Goal: Task Accomplishment & Management: Use online tool/utility

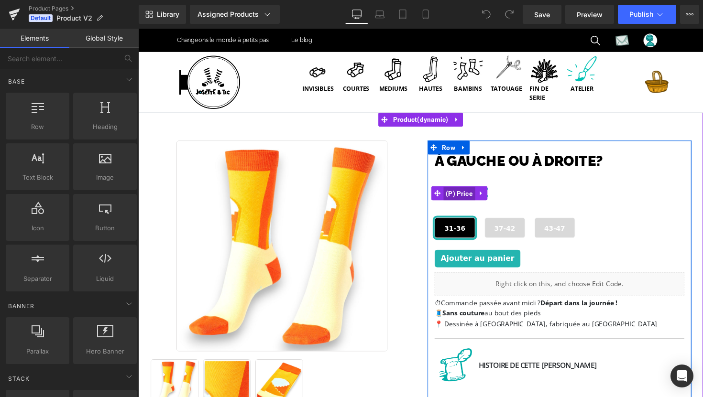
click at [468, 195] on span "(P) Price" at bounding box center [467, 198] width 33 height 14
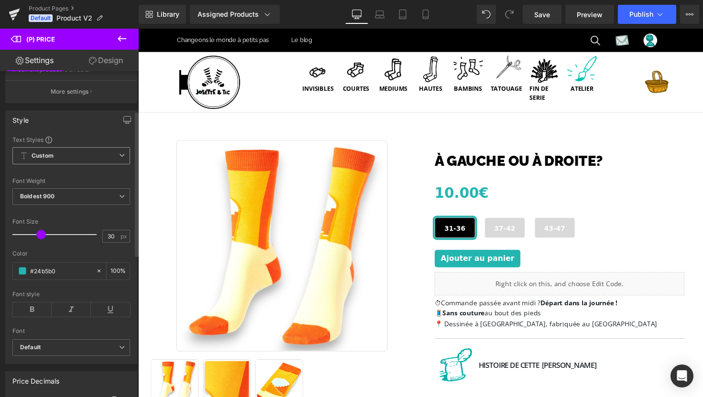
scroll to position [88, 0]
click at [22, 273] on span at bounding box center [23, 270] width 8 height 8
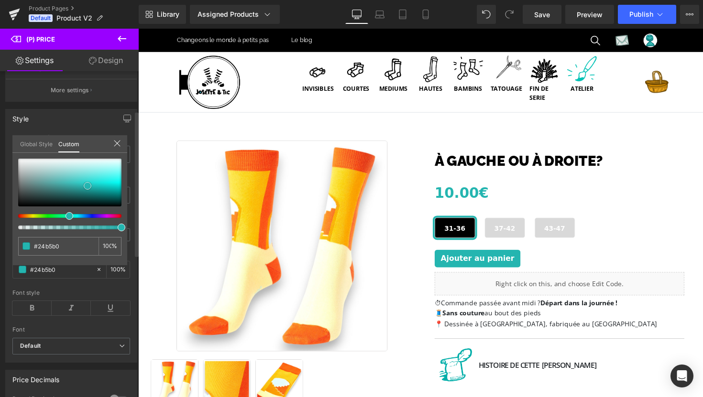
type input "#61a8a5"
type input "#62a6a3"
type input "#5c9d9a"
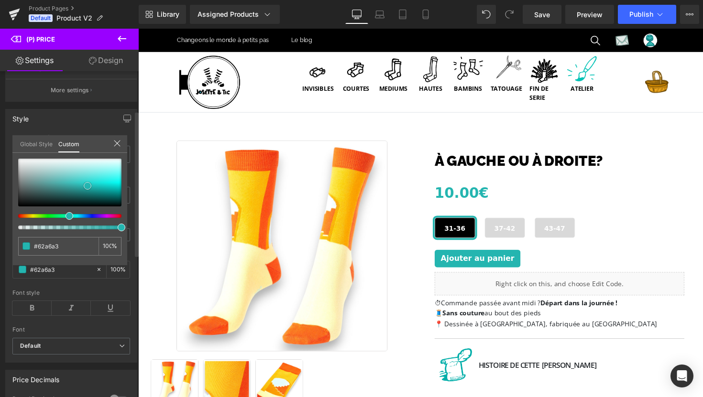
type input "#5c9d9a"
type input "#568a87"
type input "#4c706e"
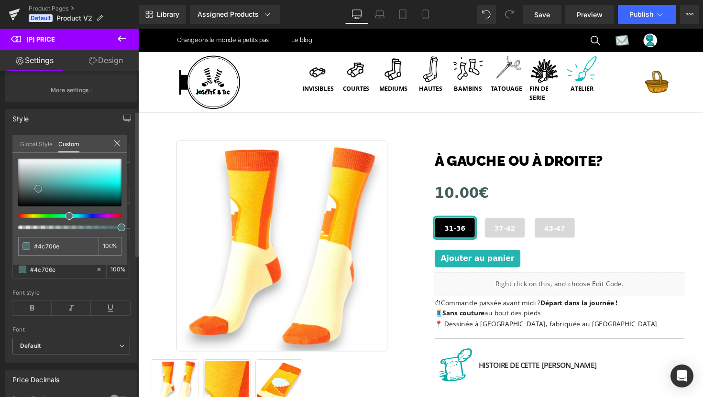
type input "#435f5d"
type input "#3b4e4d"
type input "#334140"
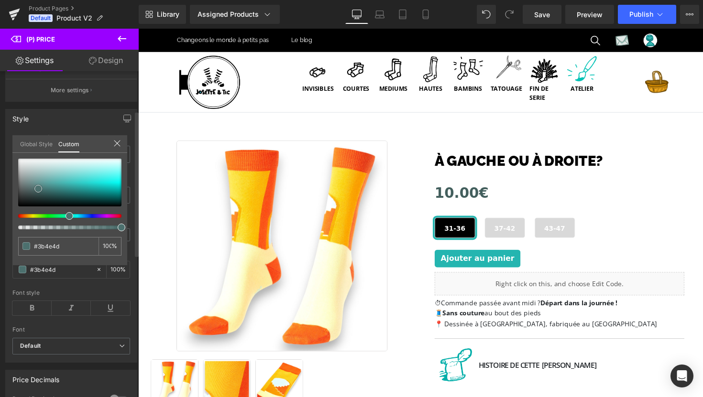
type input "#334140"
type input "#2e3736"
type input "#232928"
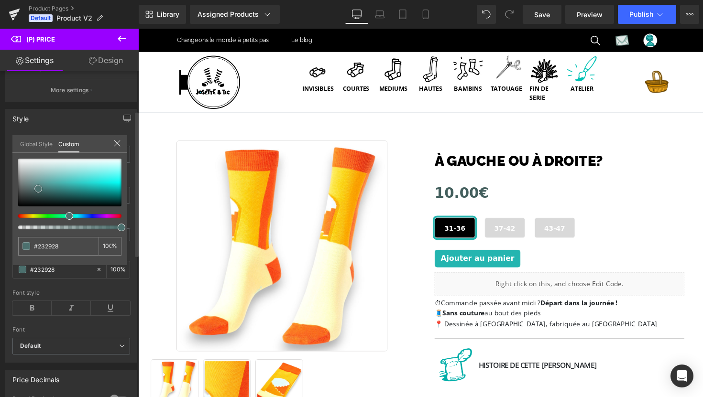
type input "#1c201f"
type input "#131514"
type input "#0e0f0f"
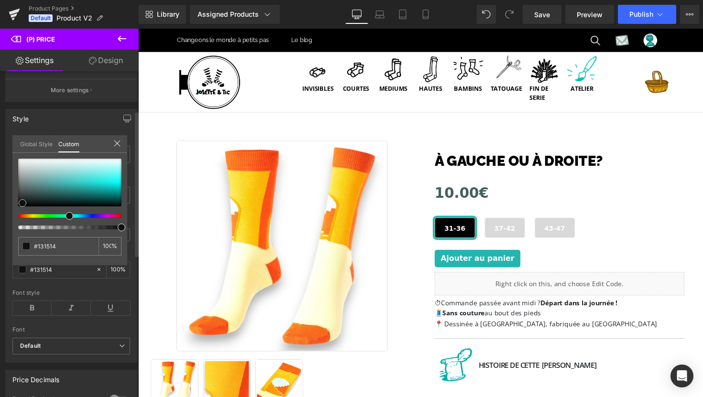
type input "#0e0f0f"
type input "#070707"
type input "#020202"
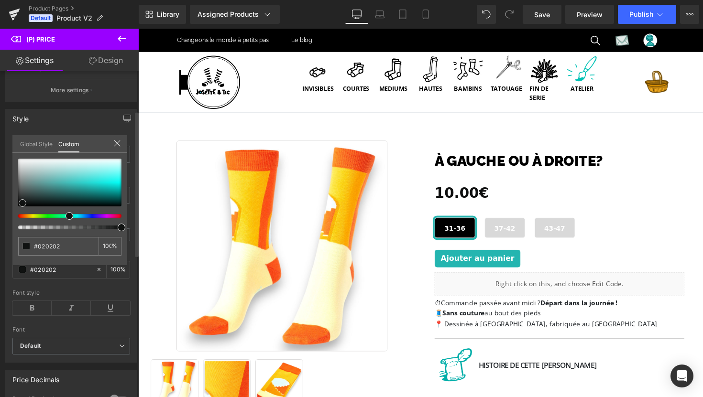
type input "#000000"
drag, startPoint x: 47, startPoint y: 182, endPoint x: 15, endPoint y: 214, distance: 46.0
click at [18, 214] on div at bounding box center [69, 194] width 103 height 71
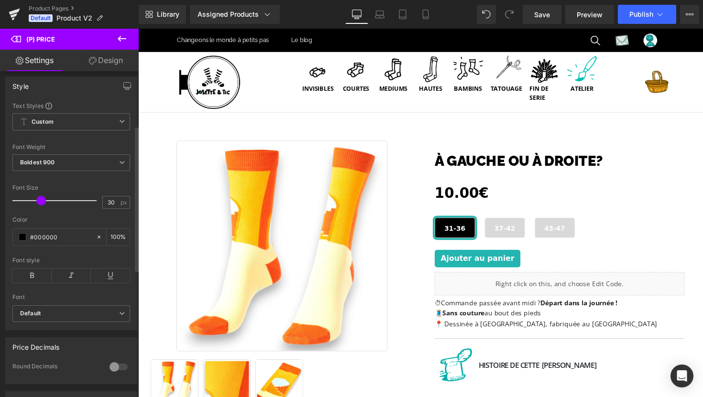
scroll to position [122, 0]
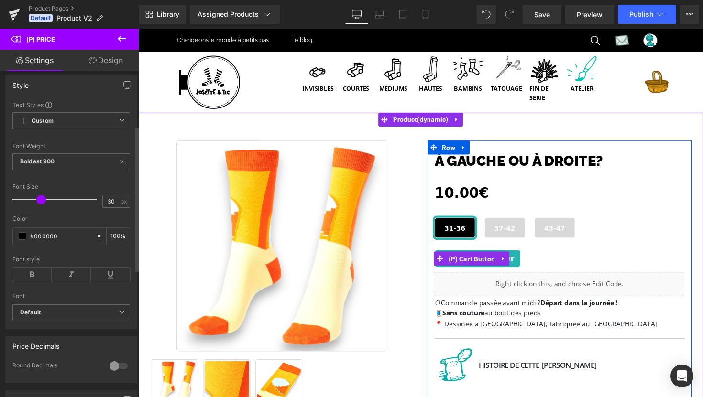
click at [479, 264] on span "(P) Cart Button" at bounding box center [480, 265] width 53 height 14
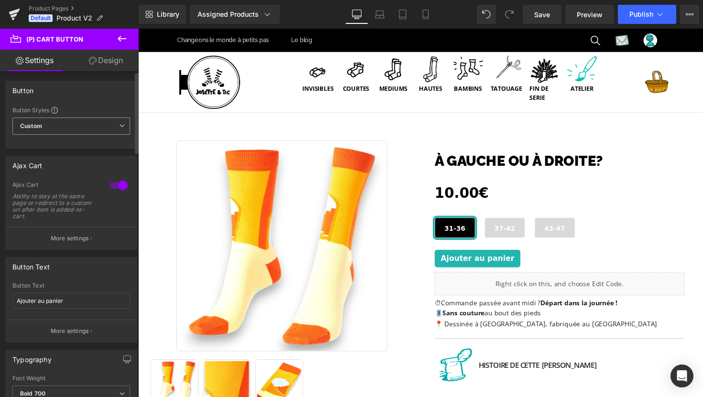
click at [77, 127] on span "Custom Setup Global Style" at bounding box center [71, 126] width 118 height 17
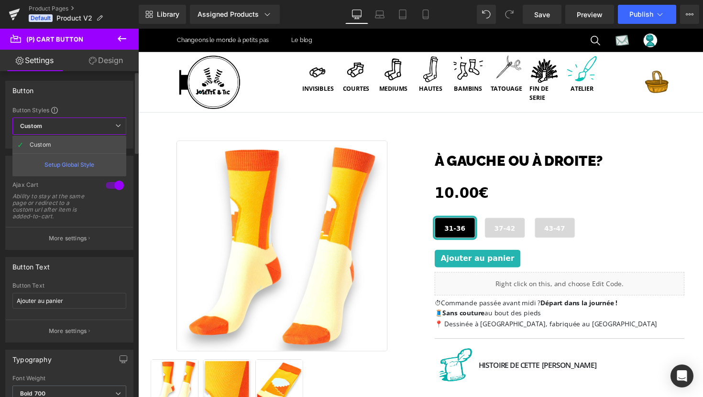
click at [77, 127] on span "Custom Setup Global Style" at bounding box center [69, 126] width 114 height 17
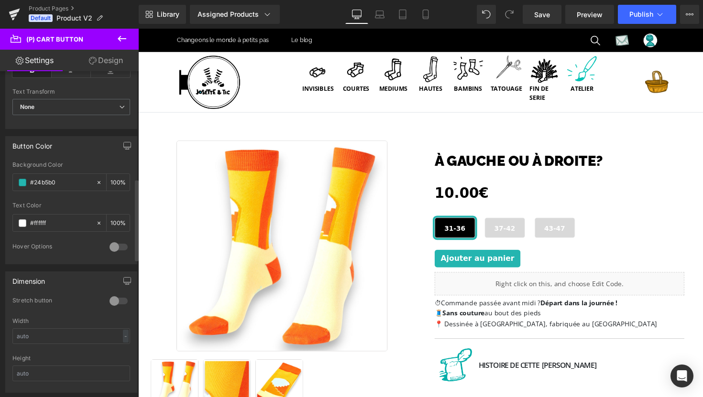
scroll to position [438, 0]
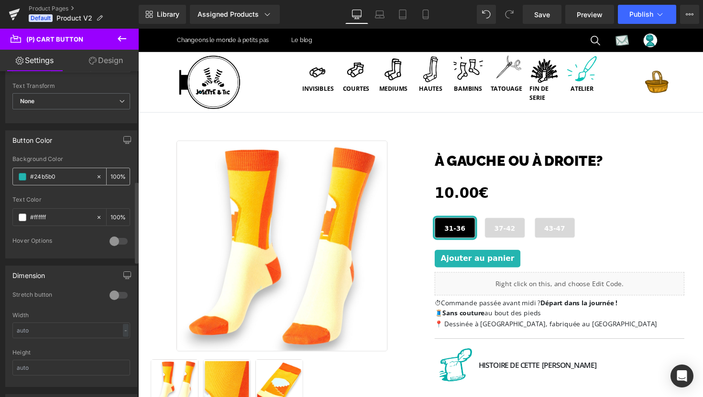
click at [21, 178] on span at bounding box center [23, 177] width 8 height 8
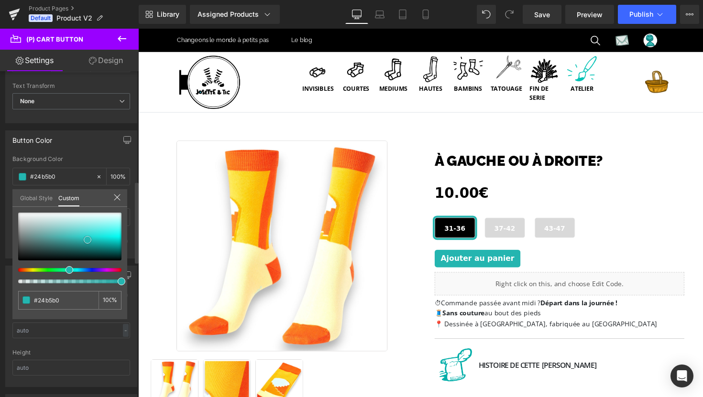
type input "#b6c3c2"
type input "#b3c1bf"
type input "#4a5856"
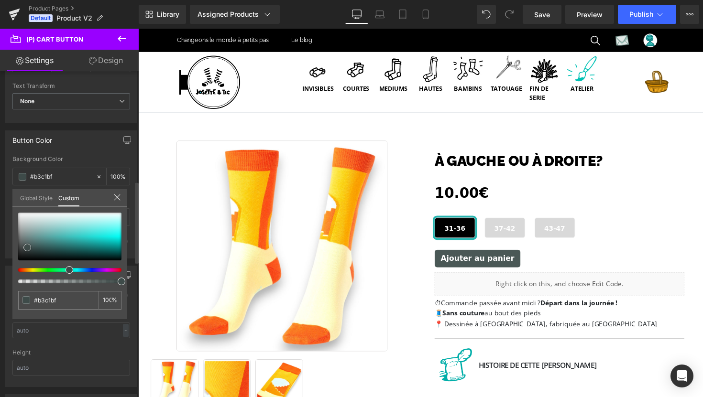
type input "#4a5856"
type input "#384240"
type input "#2c3433"
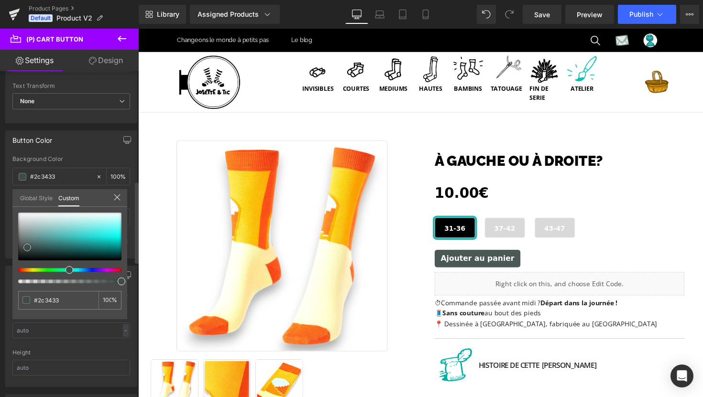
type input "#232828"
type input "#1a1d1d"
type input "#101313"
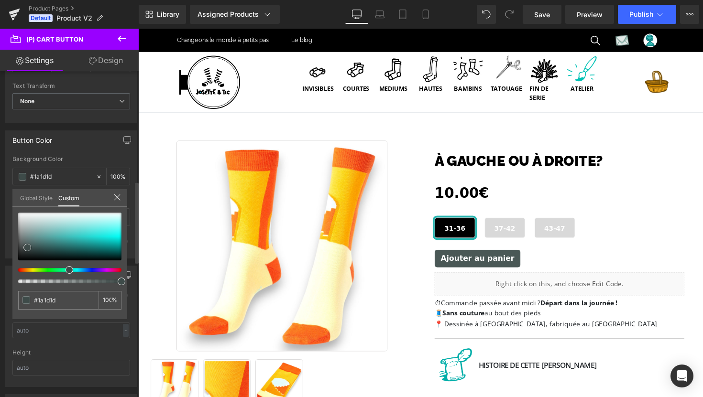
type input "#101313"
type input "#090a0a"
type input "#040505"
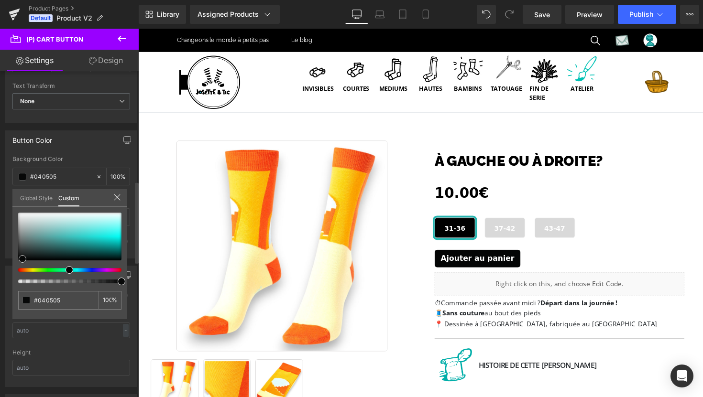
type input "#000000"
drag, startPoint x: 28, startPoint y: 225, endPoint x: 11, endPoint y: 266, distance: 44.3
click at [11, 259] on div "Button Color rgba(0, 0, 0, 1) Background Color #000000 100 % rgba(255, 255, 255…" at bounding box center [71, 190] width 143 height 135
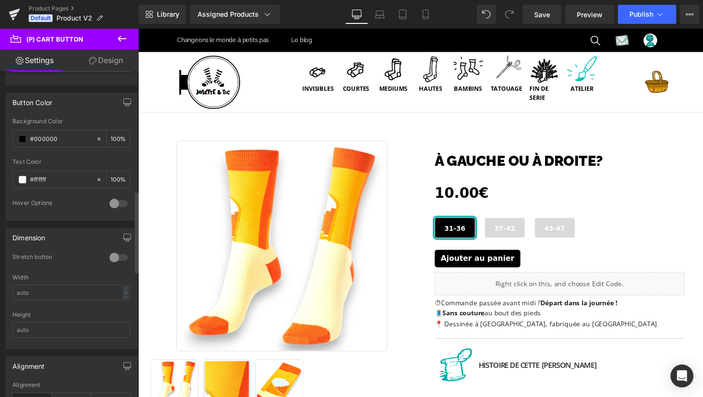
scroll to position [477, 0]
click at [107, 202] on div at bounding box center [118, 202] width 23 height 15
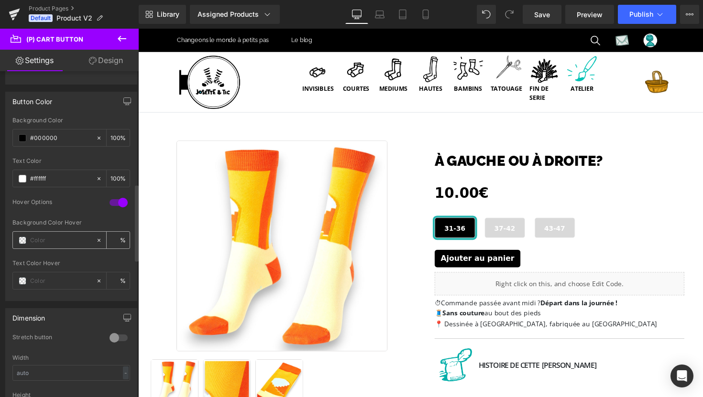
click at [24, 240] on span at bounding box center [23, 241] width 8 height 8
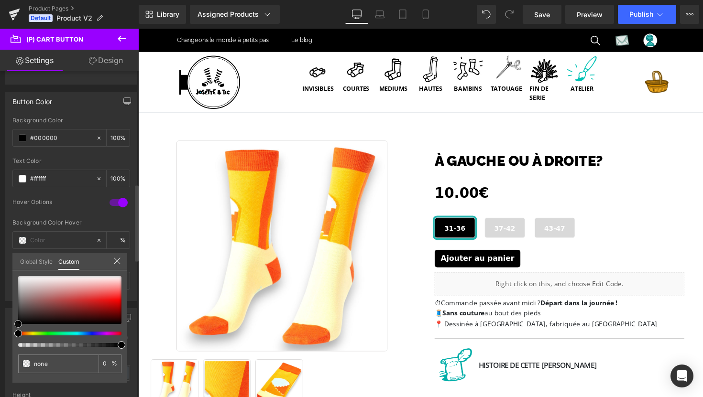
type input "#433b3b"
type input "100"
type input "#433b3b"
type input "100"
type input "#403939"
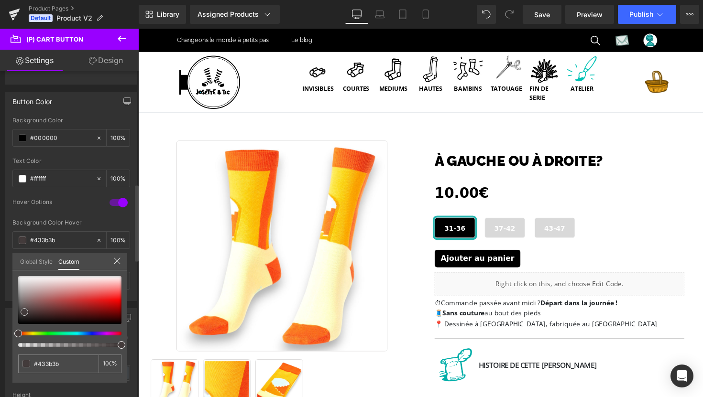
type input "#403939"
type input "#3b3434"
type input "#383232"
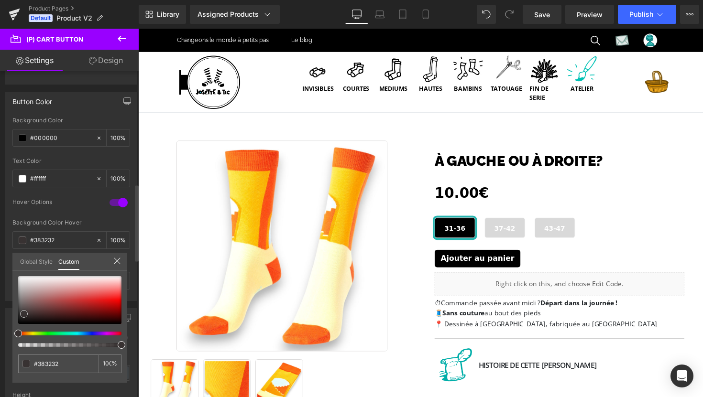
type input "#362f2f"
type input "#302b2b"
type input "#2d2929"
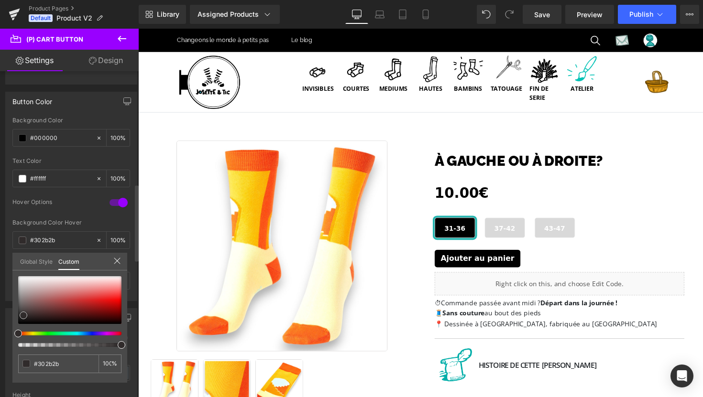
type input "#2d2929"
type input "#2a2626"
click at [23, 316] on div at bounding box center [69, 300] width 103 height 48
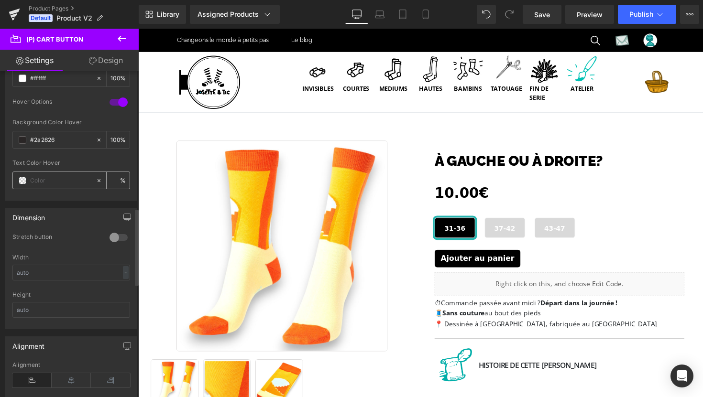
scroll to position [581, 0]
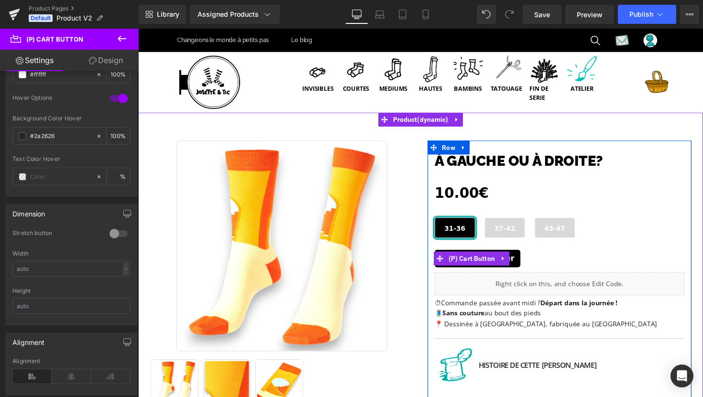
click at [552, 264] on div "Ajouter au panier" at bounding box center [570, 264] width 256 height 18
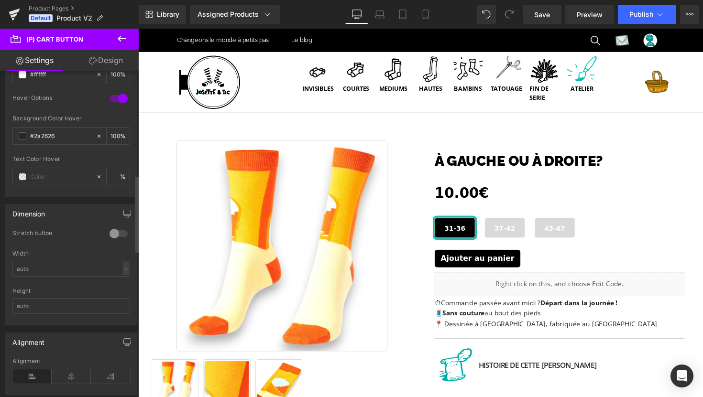
scroll to position [0, 0]
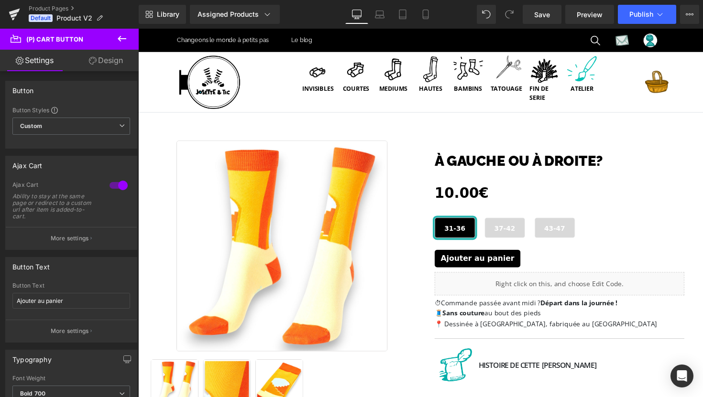
click at [104, 62] on link "Design" at bounding box center [105, 61] width 69 height 22
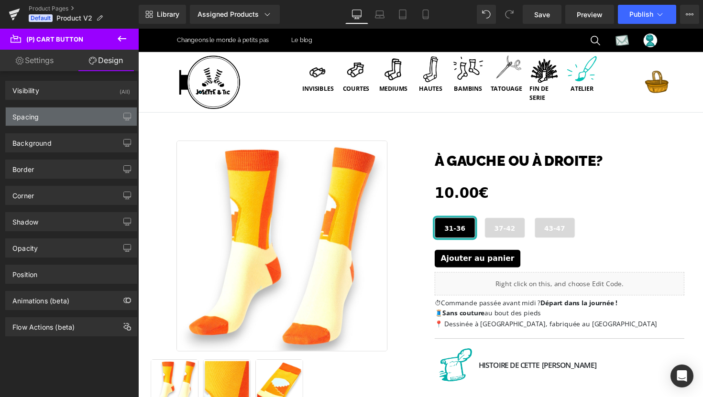
click at [93, 114] on div "Spacing" at bounding box center [71, 117] width 131 height 18
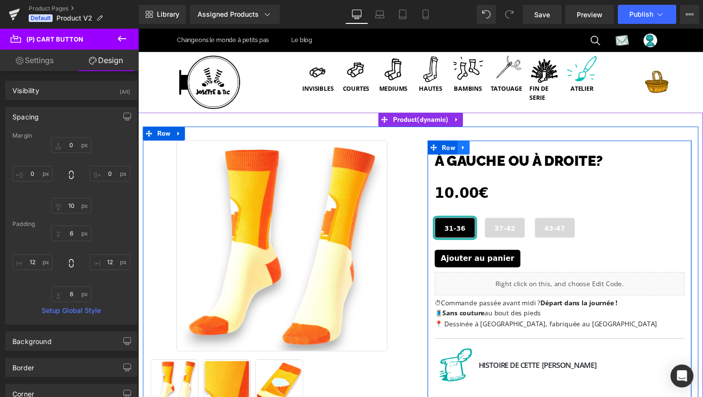
click at [472, 149] on icon at bounding box center [471, 150] width 7 height 7
click at [474, 150] on icon at bounding box center [471, 150] width 7 height 7
click at [509, 151] on icon at bounding box center [509, 151] width 2 height 4
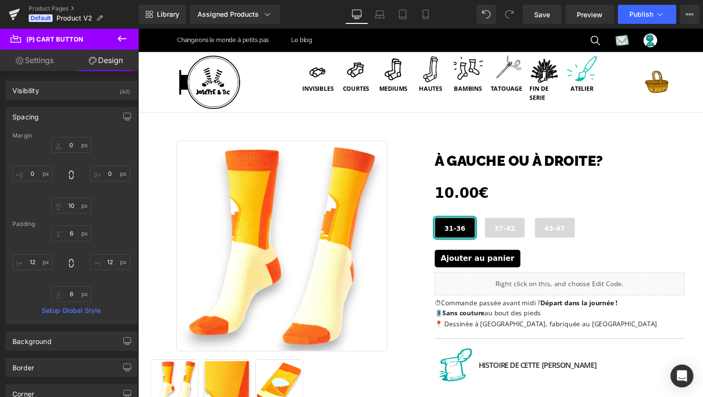
click at [50, 63] on link "Settings" at bounding box center [34, 61] width 69 height 22
type input "100"
